Goal: Task Accomplishment & Management: Complete application form

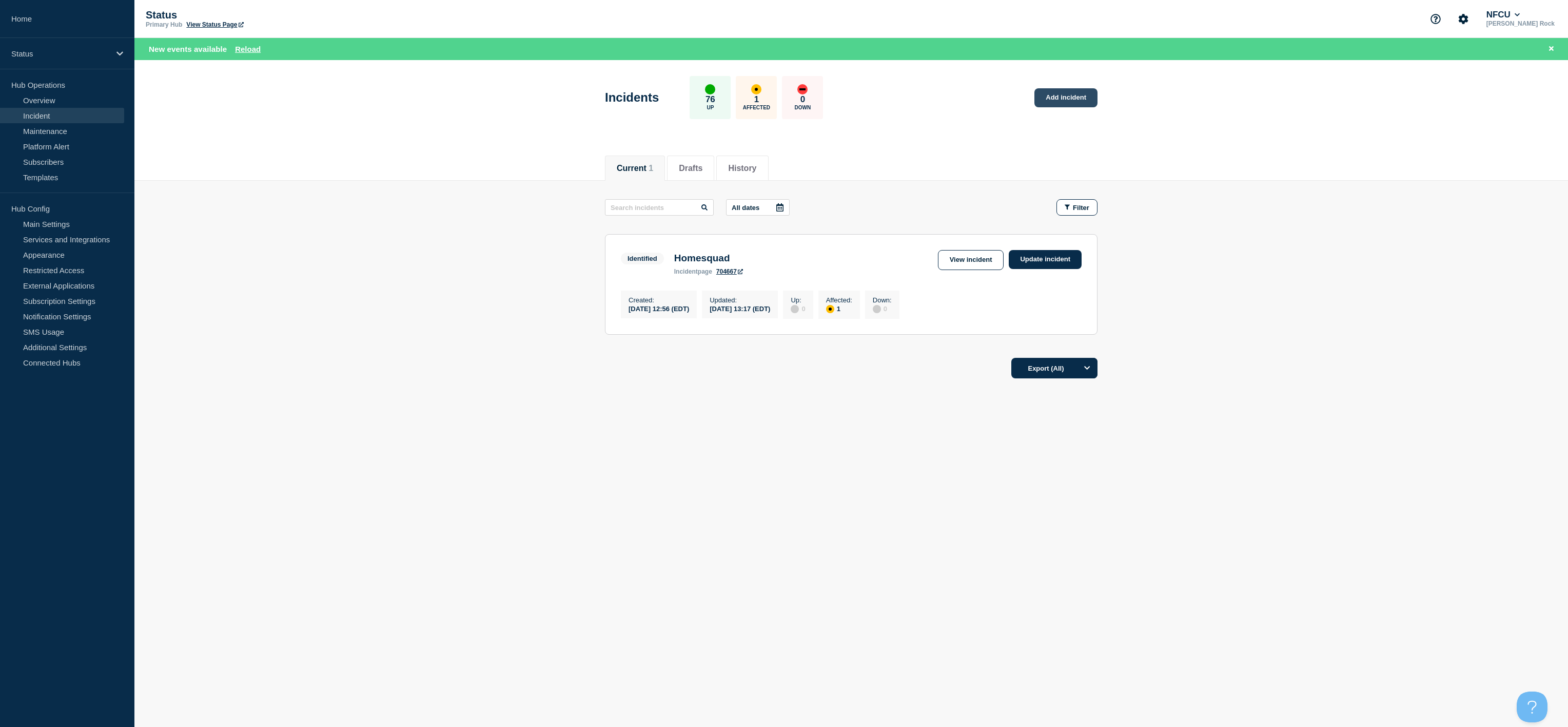
click at [1053, 95] on link "Add incident" at bounding box center [1065, 98] width 63 height 19
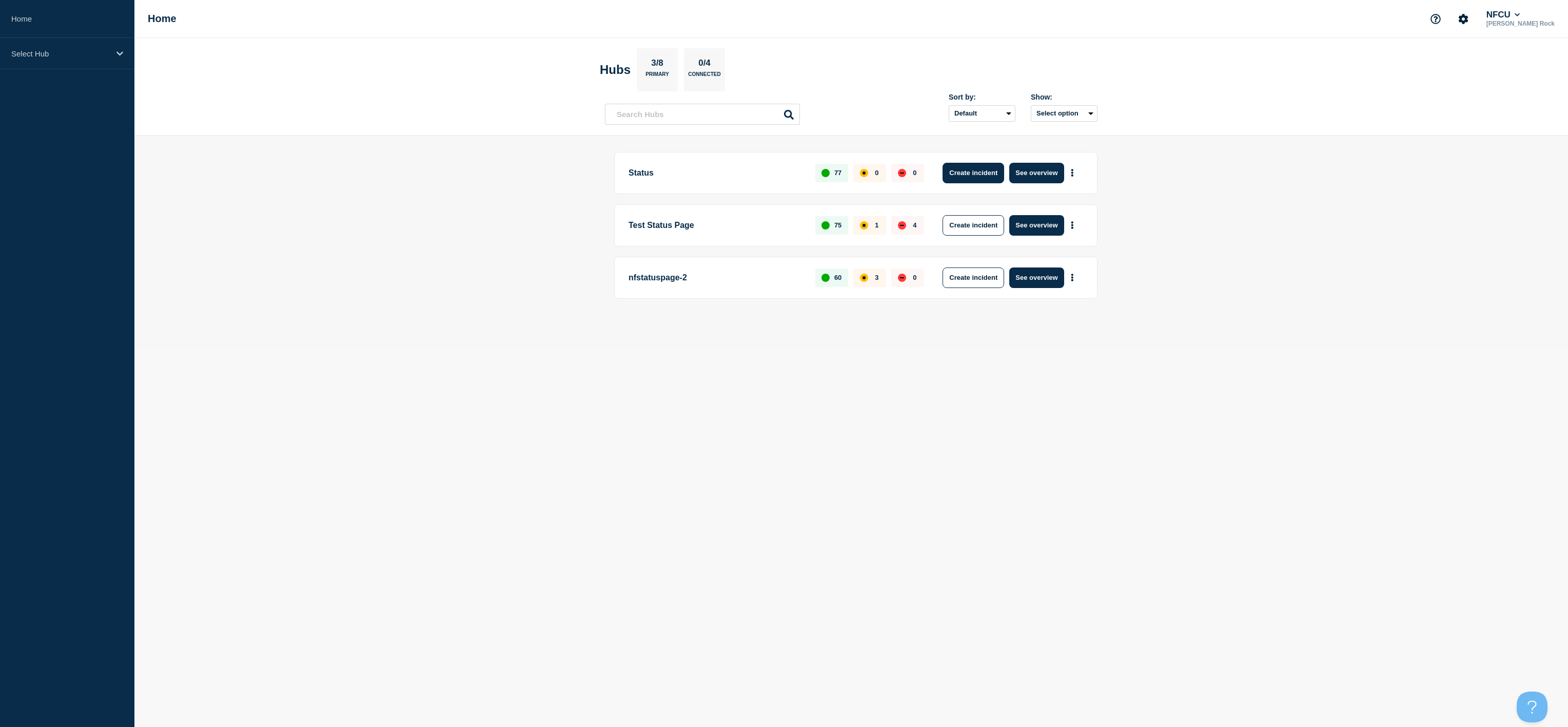
click at [978, 179] on button "Create incident" at bounding box center [974, 173] width 62 height 20
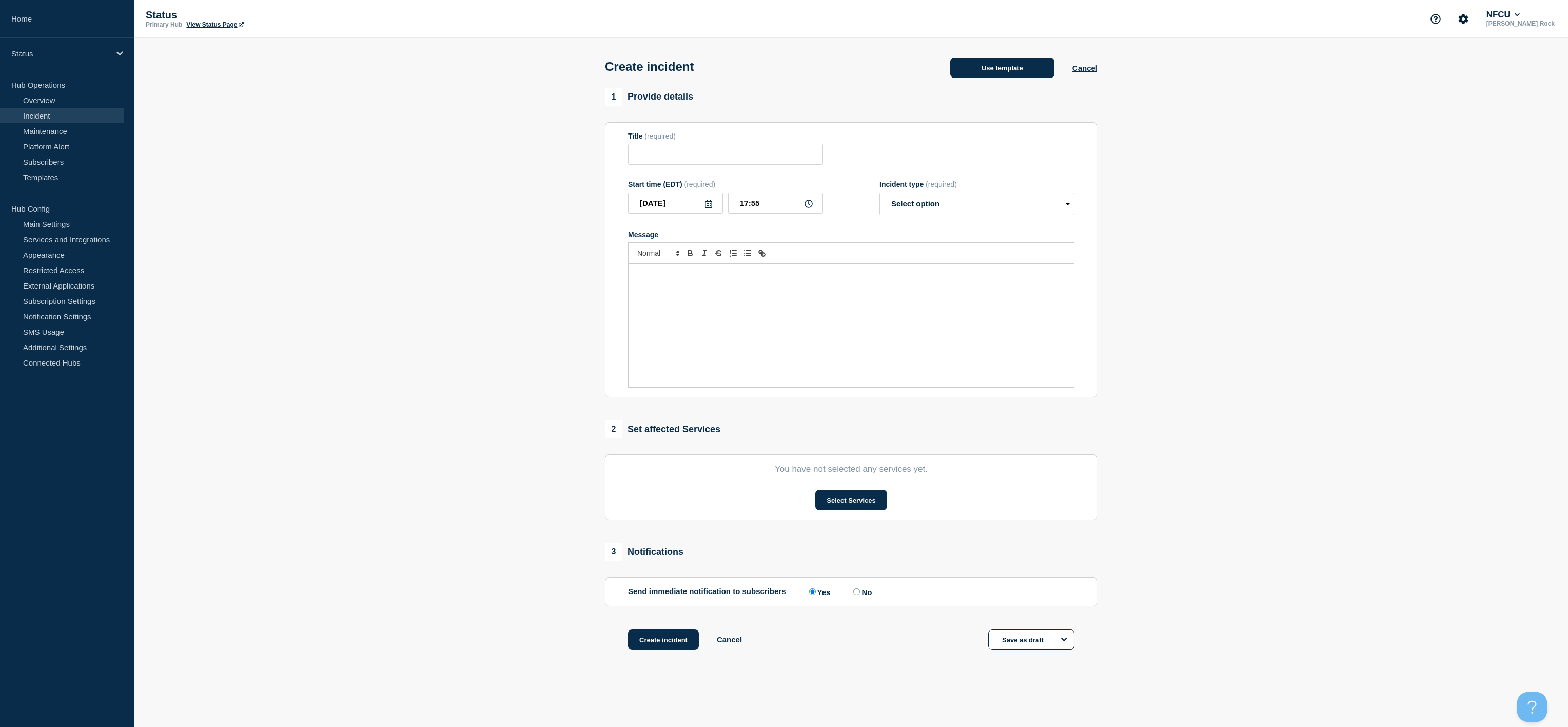
click at [1019, 78] on button "Use template" at bounding box center [1002, 68] width 104 height 20
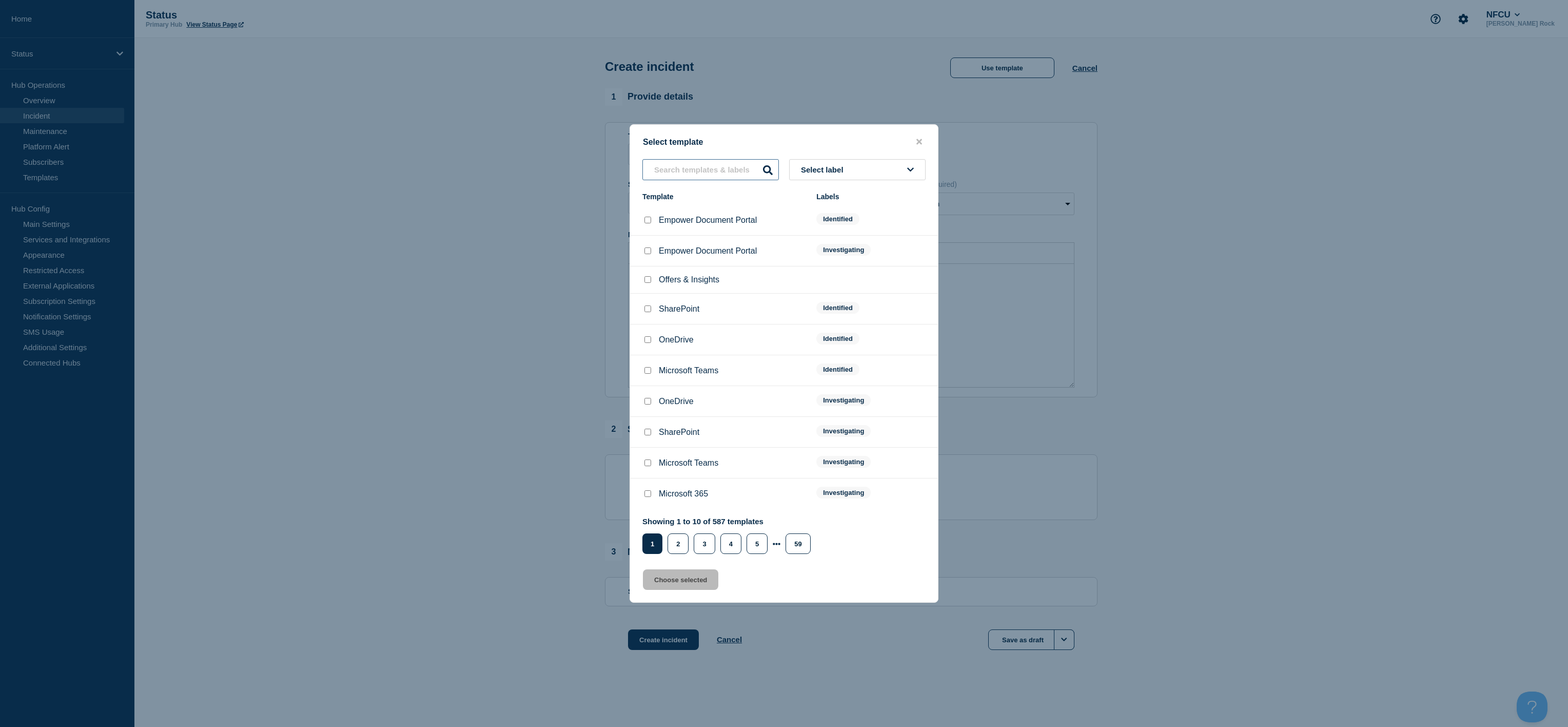
click at [698, 174] on input "text" at bounding box center [710, 170] width 136 height 21
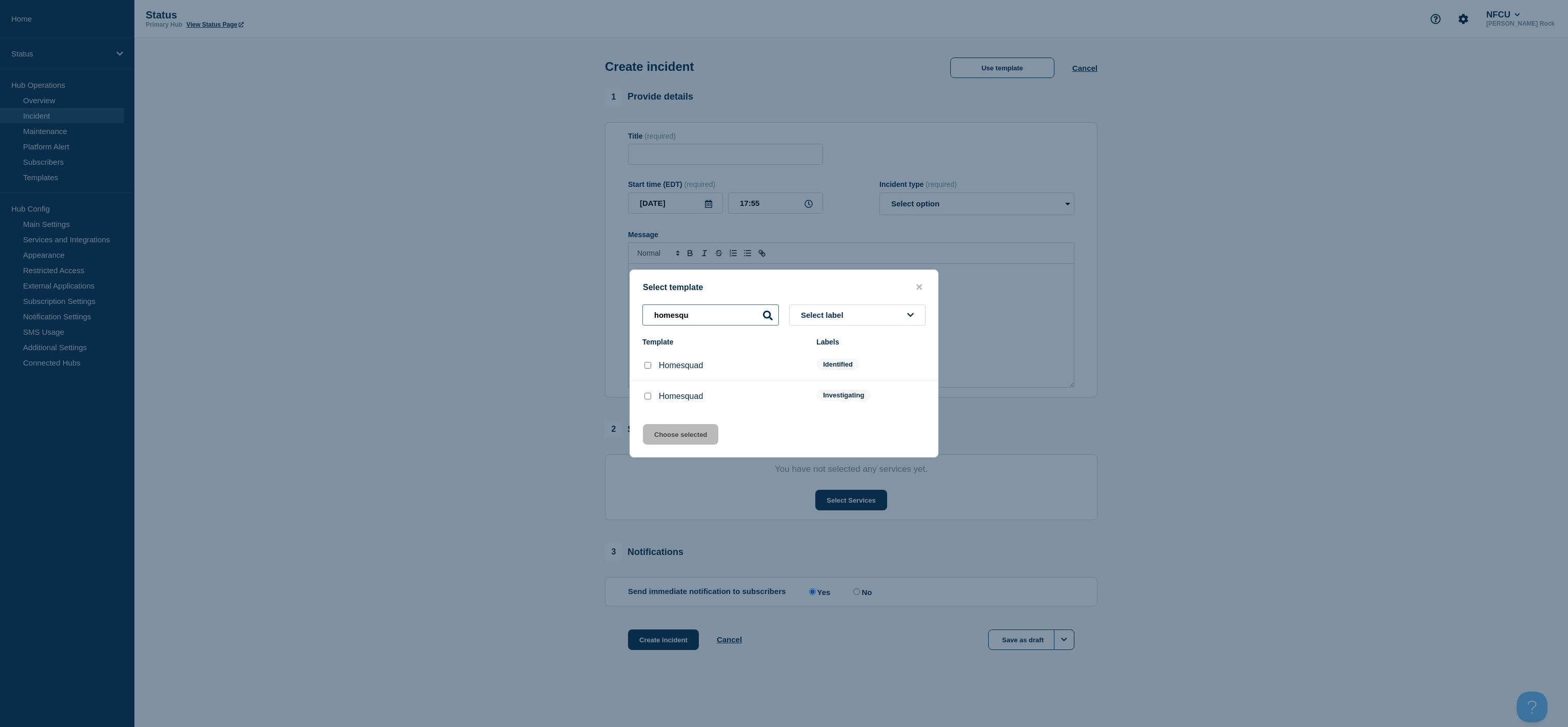
type input "homesqu"
click at [651, 397] on div at bounding box center [647, 396] width 11 height 11
click at [647, 396] on input "Homesquad checkbox" at bounding box center [647, 396] width 7 height 7
checkbox input "true"
click at [677, 430] on button "Choose selected" at bounding box center [680, 433] width 75 height 20
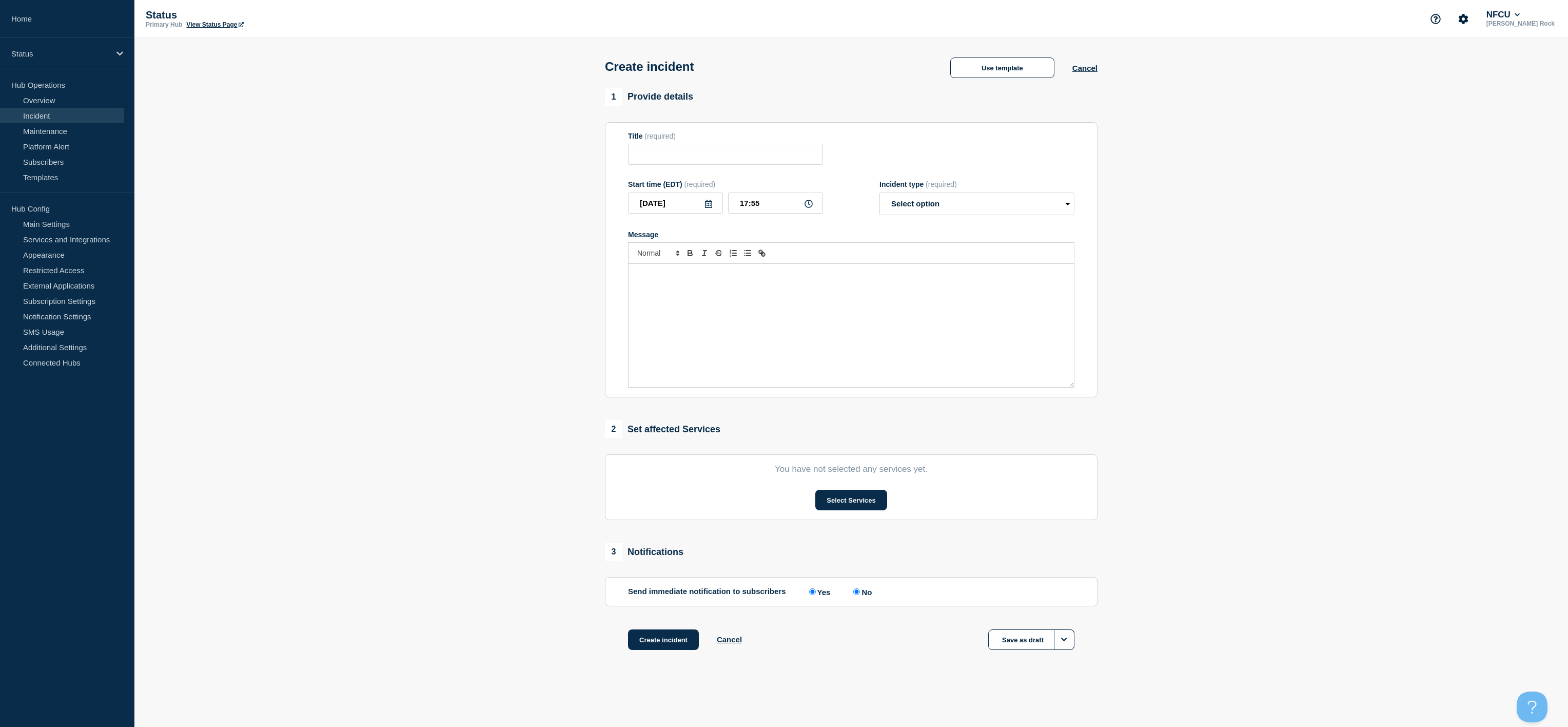
type input "Homesquad"
select select "investigating"
radio input "false"
radio input "true"
click at [825, 504] on button "Select Services" at bounding box center [851, 499] width 71 height 20
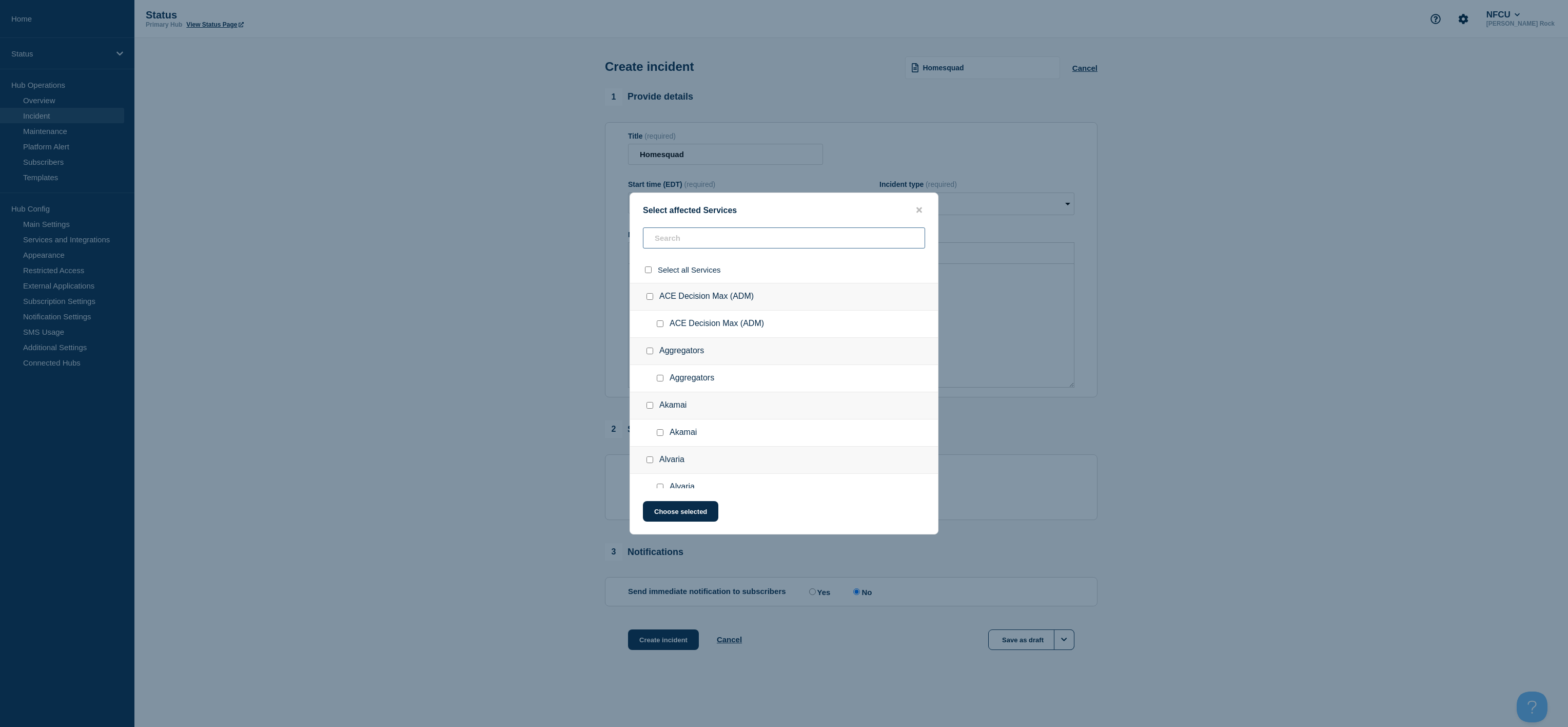
click at [705, 248] on input "text" at bounding box center [784, 238] width 282 height 21
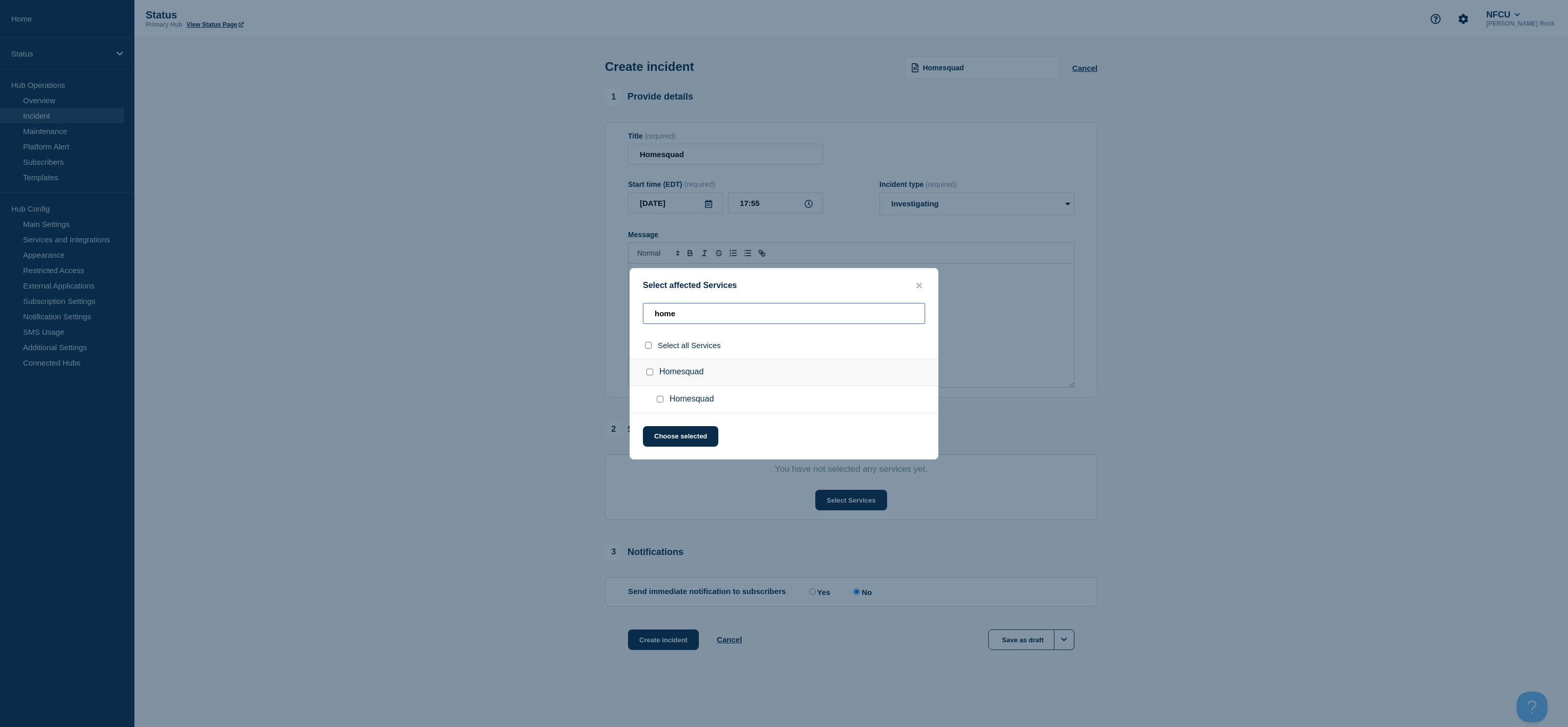
type input "home"
click at [646, 372] on input "Homesquad checkbox" at bounding box center [649, 372] width 7 height 7
checkbox input "true"
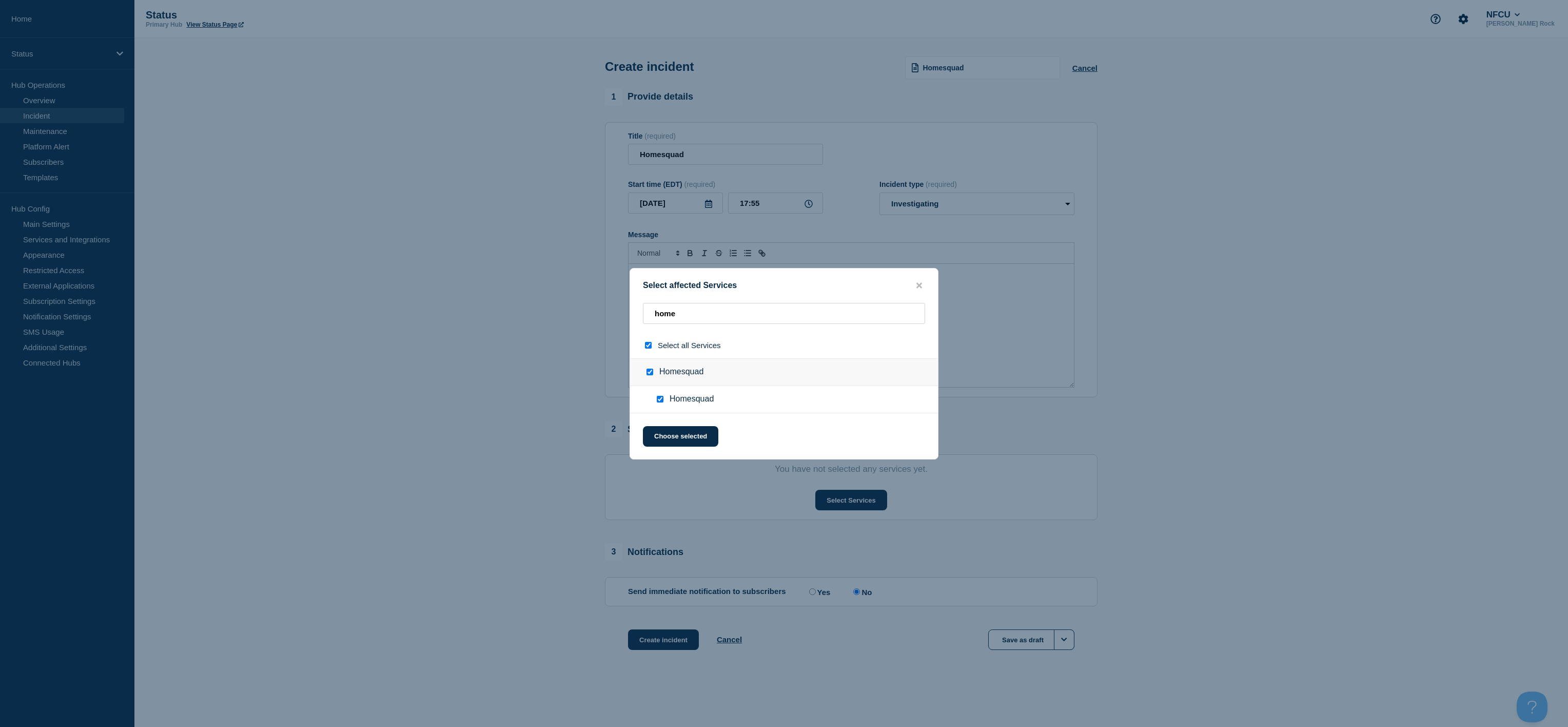
click at [669, 457] on div "Select affected Services home Select all Services Homesquad Homesquad Choose se…" at bounding box center [784, 363] width 309 height 191
click at [689, 432] on button "Choose selected" at bounding box center [680, 435] width 75 height 20
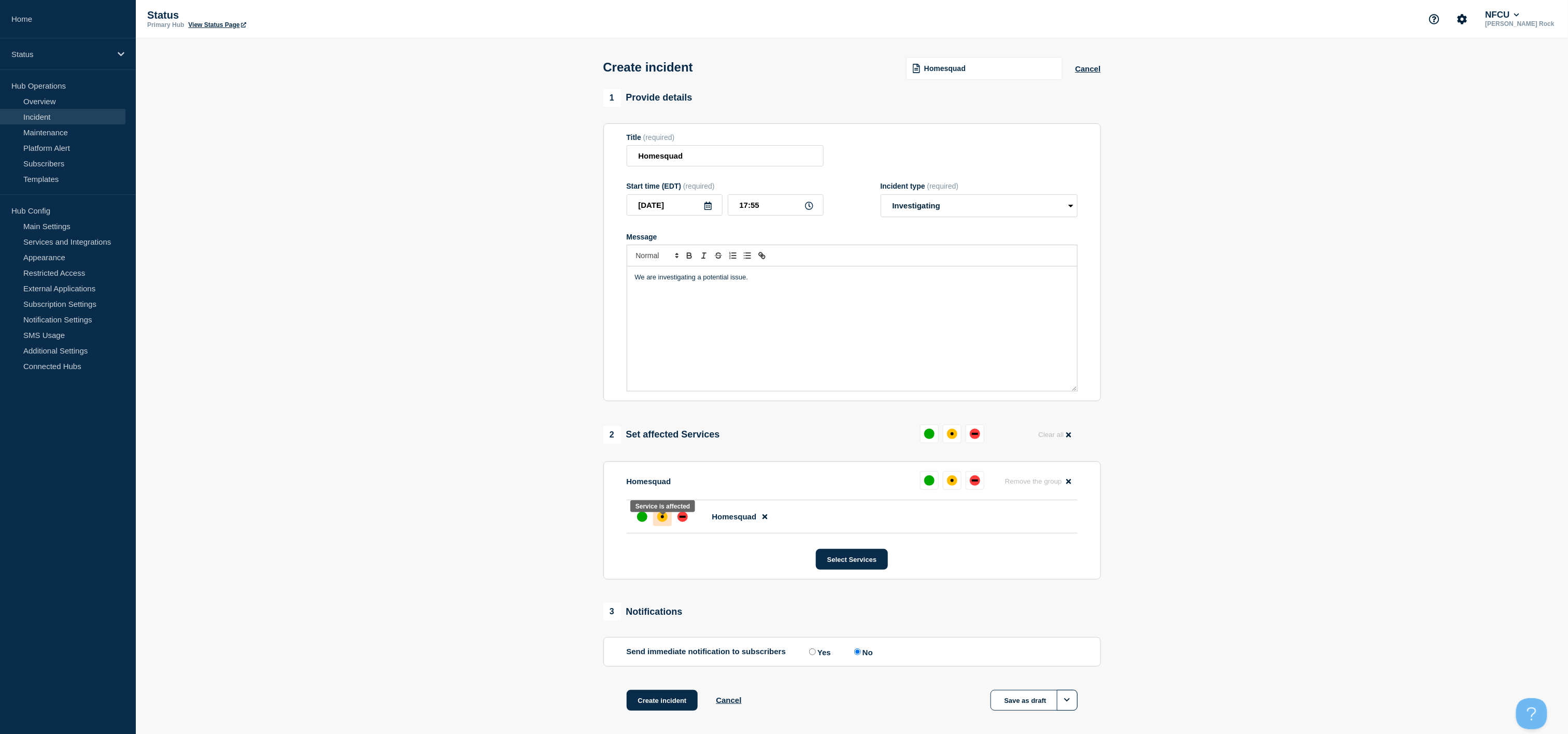
click at [663, 522] on div "affected" at bounding box center [662, 517] width 11 height 11
click at [663, 711] on button "Create incident" at bounding box center [662, 700] width 71 height 20
